Goal: Information Seeking & Learning: Find contact information

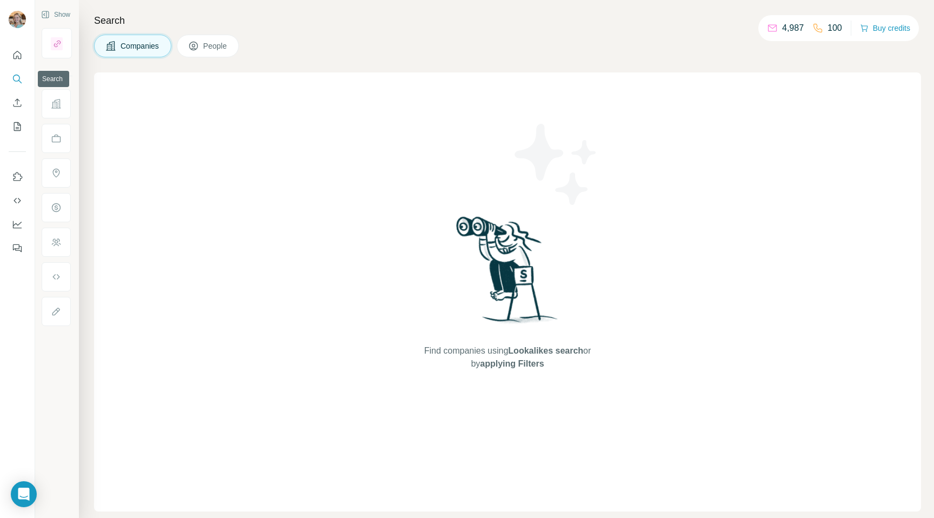
click at [16, 74] on icon "Search" at bounding box center [17, 79] width 11 height 11
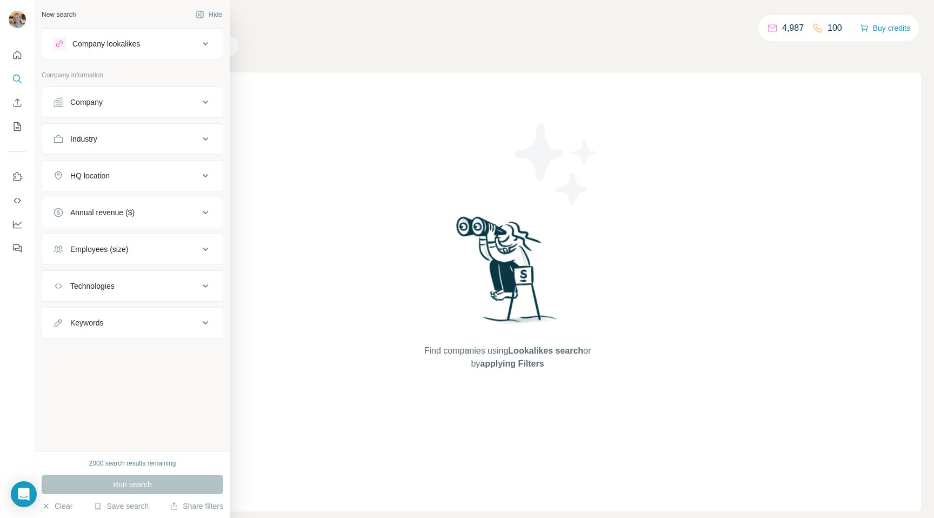
click at [85, 97] on div "Company" at bounding box center [86, 102] width 32 height 11
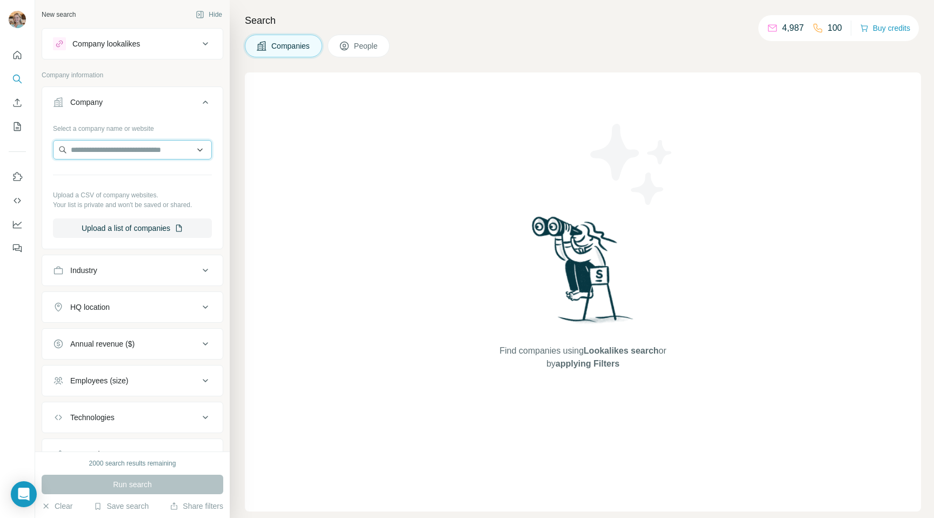
click at [98, 155] on input "text" at bounding box center [132, 149] width 159 height 19
paste input "**********"
drag, startPoint x: 102, startPoint y: 150, endPoint x: 36, endPoint y: 150, distance: 65.9
click at [36, 150] on div "**********" at bounding box center [132, 225] width 195 height 451
type input "**********"
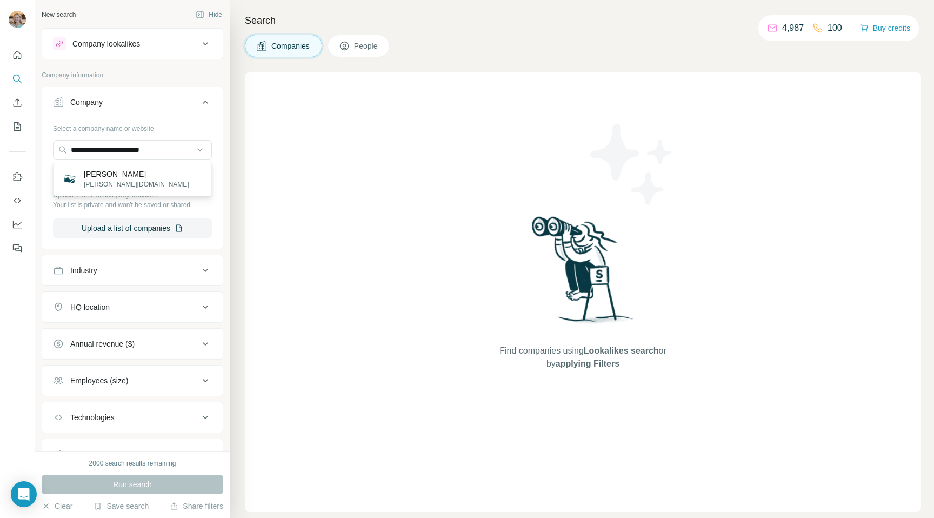
click at [110, 177] on p "[PERSON_NAME]" at bounding box center [136, 174] width 105 height 11
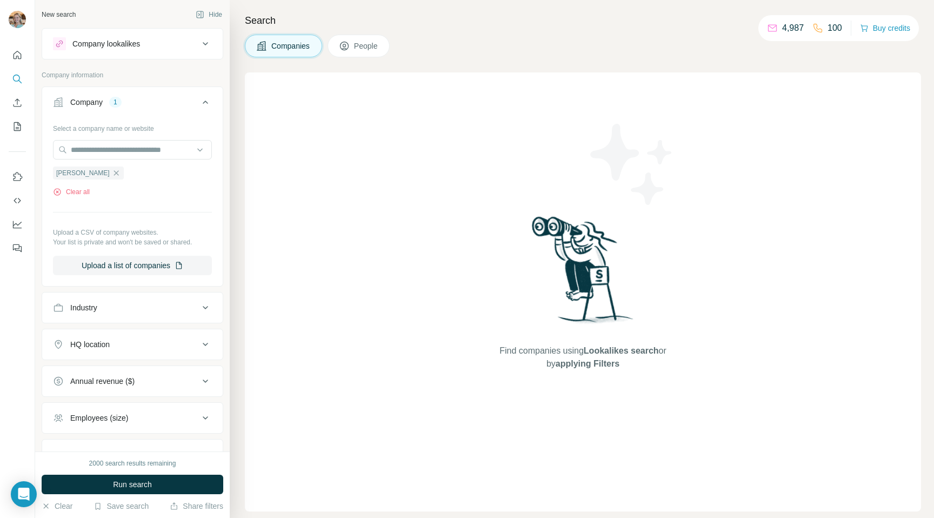
click at [357, 46] on span "People" at bounding box center [366, 46] width 25 height 11
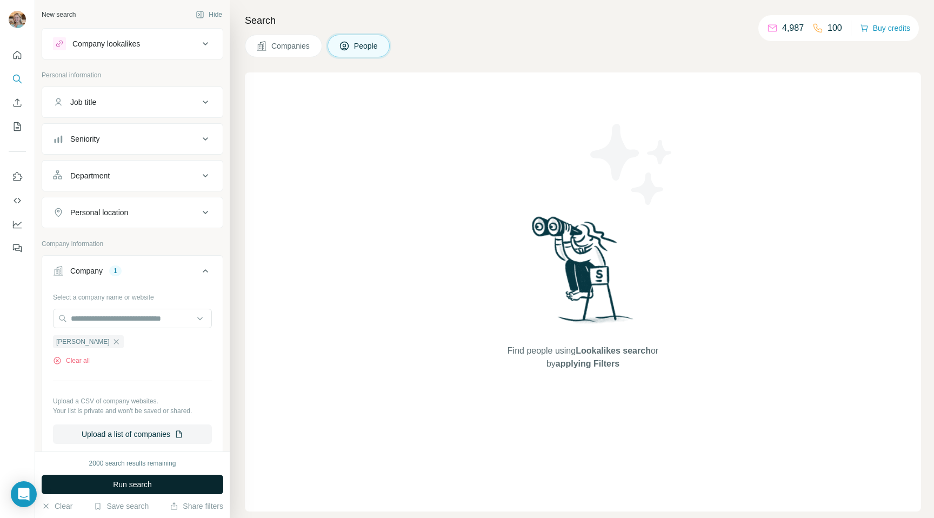
click at [110, 483] on button "Run search" at bounding box center [133, 484] width 182 height 19
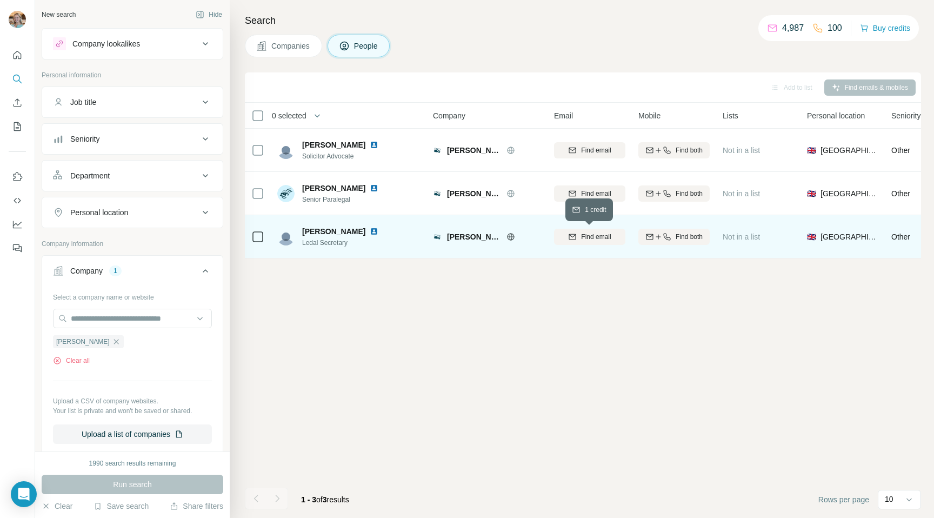
click at [582, 239] on span "Find email" at bounding box center [596, 237] width 30 height 10
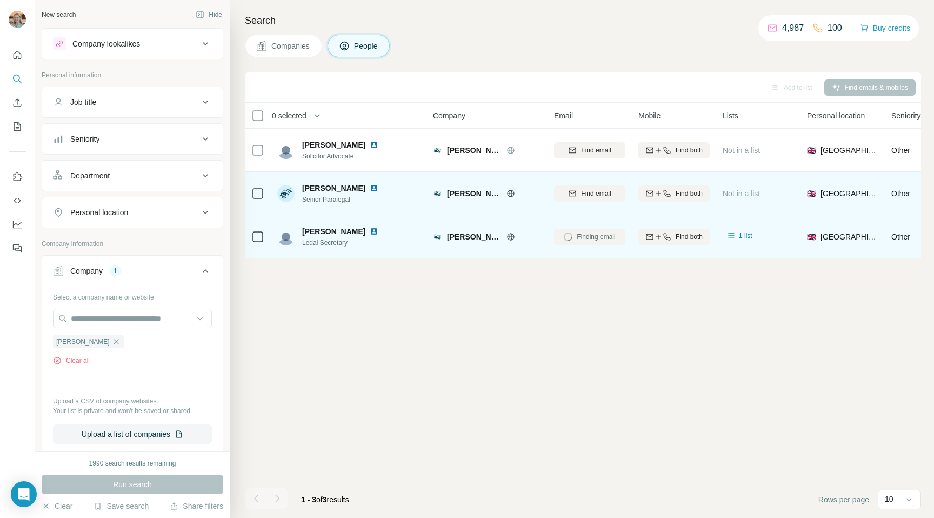
click at [370, 187] on img at bounding box center [374, 188] width 9 height 9
click at [581, 191] on span "Find email" at bounding box center [596, 194] width 30 height 10
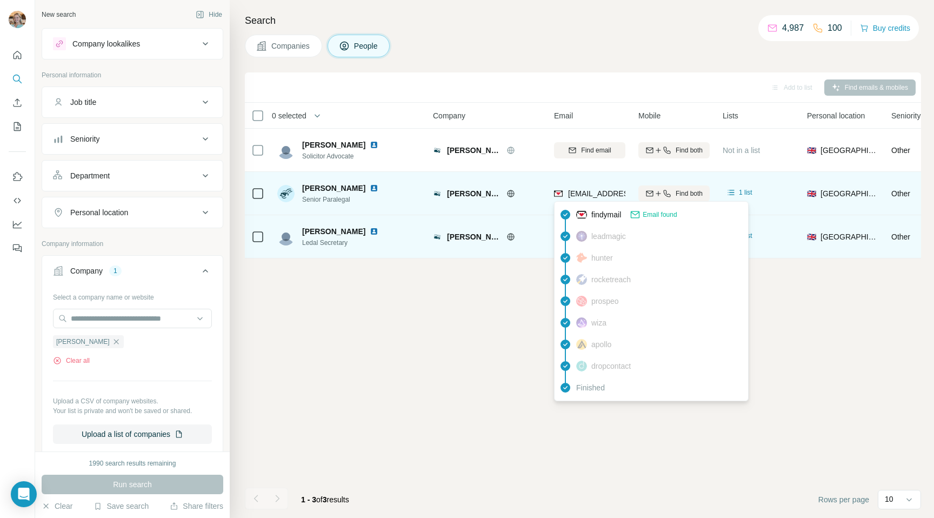
click at [578, 192] on span "[EMAIL_ADDRESS][PERSON_NAME][DOMAIN_NAME]" at bounding box center [663, 193] width 190 height 9
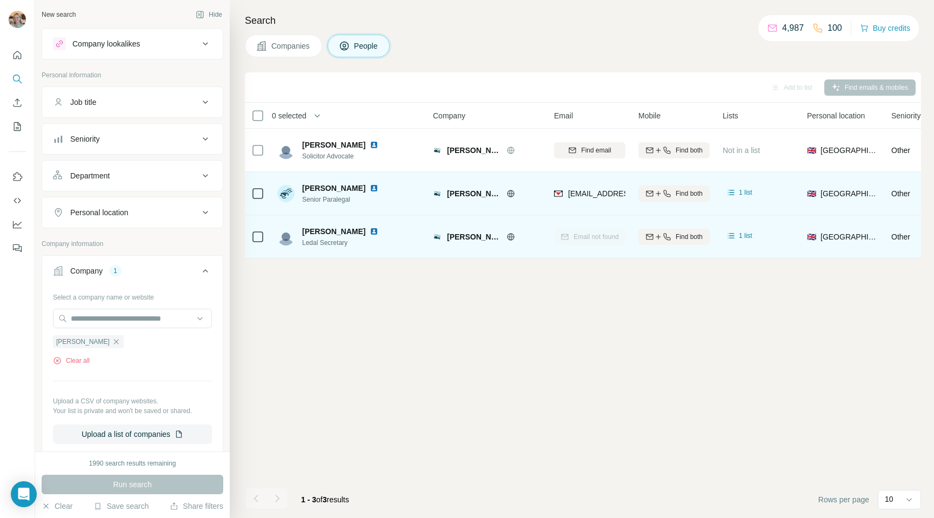
click at [370, 185] on img at bounding box center [374, 188] width 9 height 9
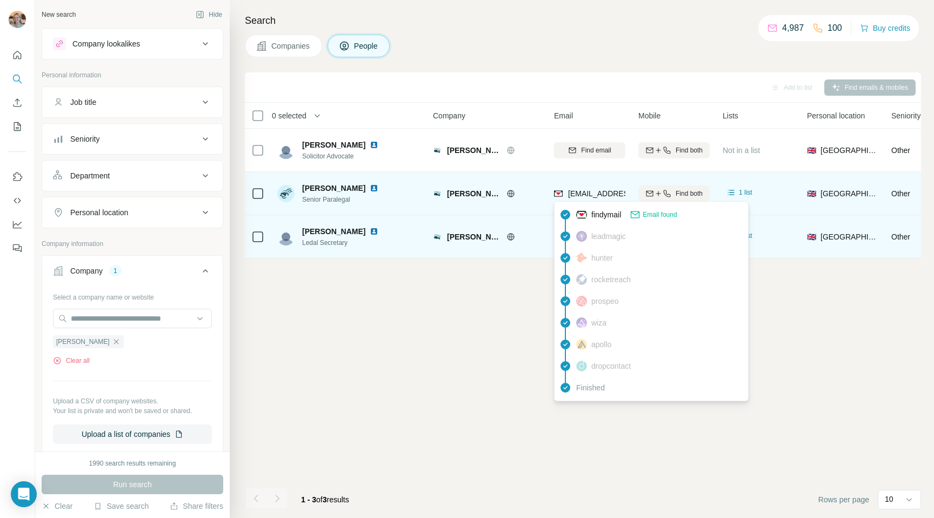
click at [583, 192] on span "[EMAIL_ADDRESS][PERSON_NAME][DOMAIN_NAME]" at bounding box center [663, 193] width 190 height 9
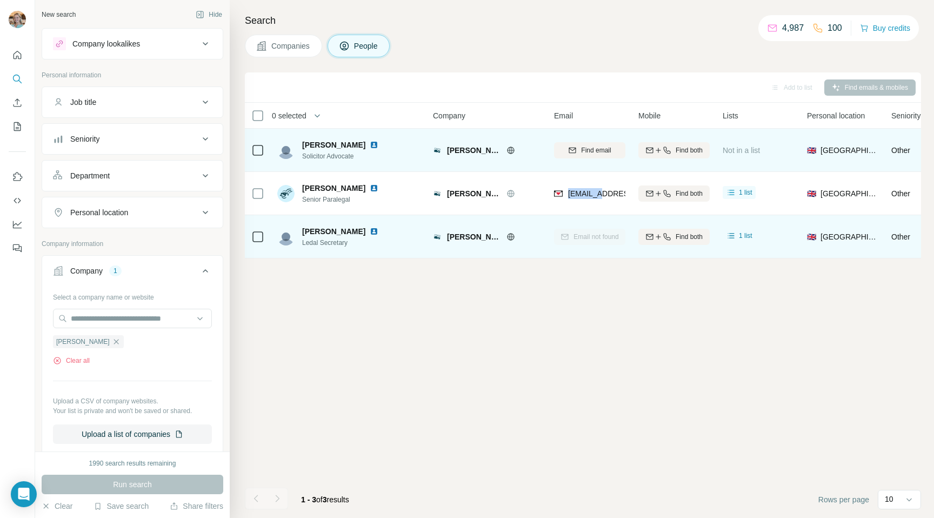
click at [370, 142] on img at bounding box center [374, 145] width 9 height 9
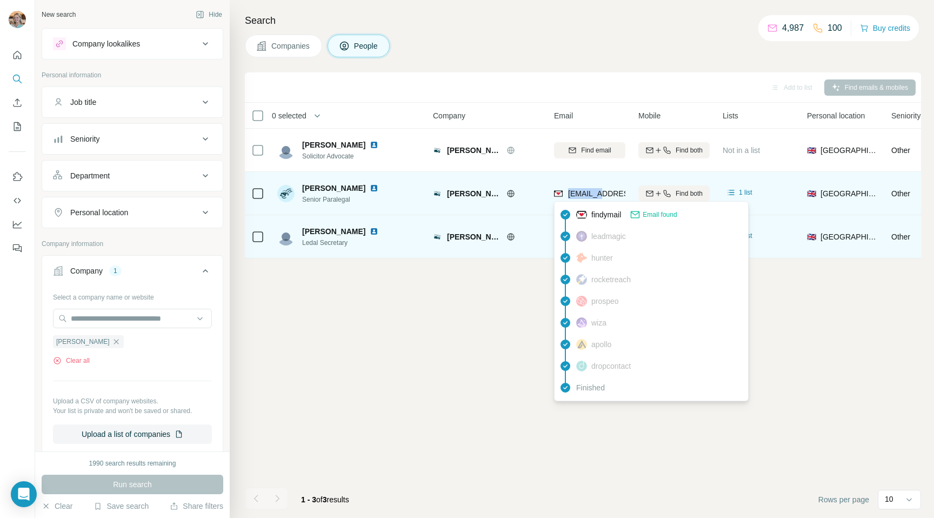
click at [556, 192] on img at bounding box center [558, 193] width 9 height 11
click at [736, 188] on icon at bounding box center [731, 192] width 11 height 11
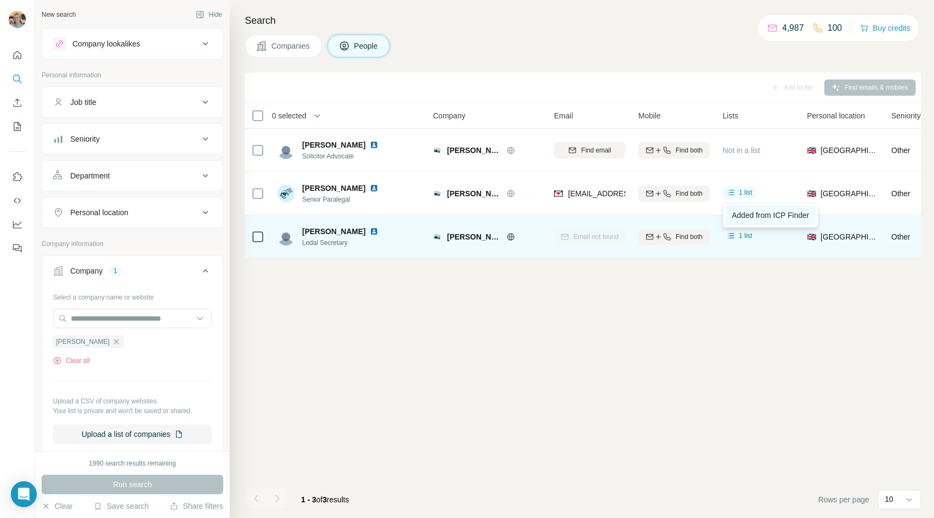
click at [741, 211] on span "Added from ICP Finder" at bounding box center [770, 215] width 77 height 9
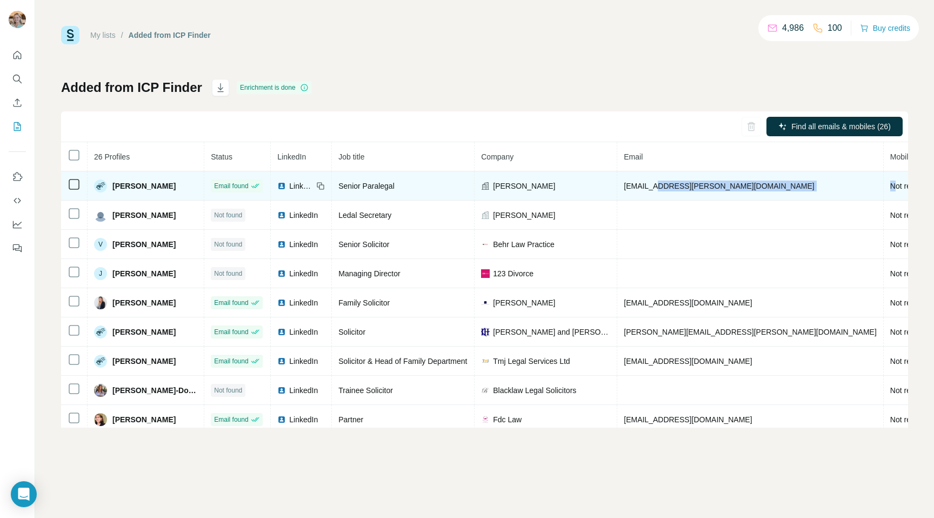
drag, startPoint x: 644, startPoint y: 186, endPoint x: 765, endPoint y: 184, distance: 121.1
click at [765, 184] on tr "Pooja Almeida Email found LinkedIn Senior Paralegal Vickers palmeida@vickers-so…" at bounding box center [638, 185] width 1154 height 29
click at [641, 190] on span "[EMAIL_ADDRESS][PERSON_NAME][DOMAIN_NAME]" at bounding box center [719, 186] width 190 height 9
drag, startPoint x: 645, startPoint y: 187, endPoint x: 737, endPoint y: 185, distance: 91.9
click at [737, 185] on td "[EMAIL_ADDRESS][PERSON_NAME][DOMAIN_NAME]" at bounding box center [750, 185] width 267 height 29
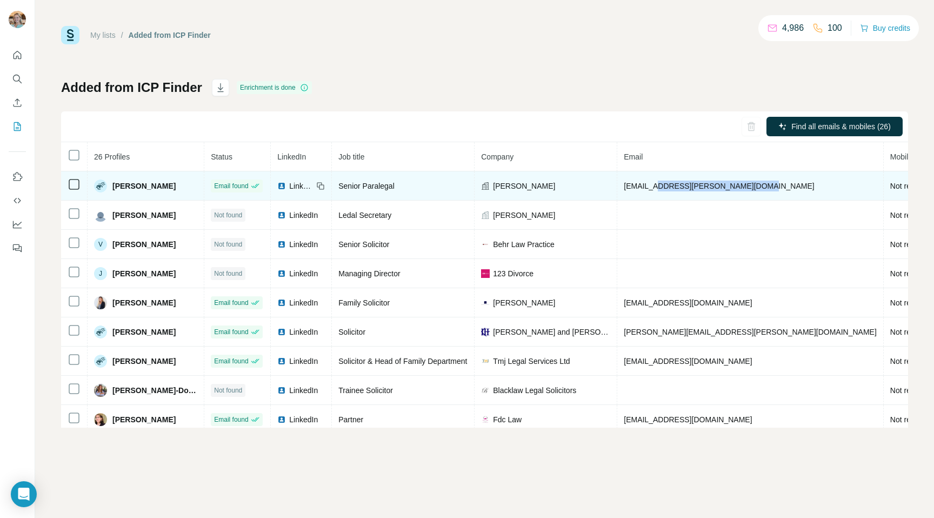
copy span "@vickers-solicitors.co.uk"
